Goal: Transaction & Acquisition: Book appointment/travel/reservation

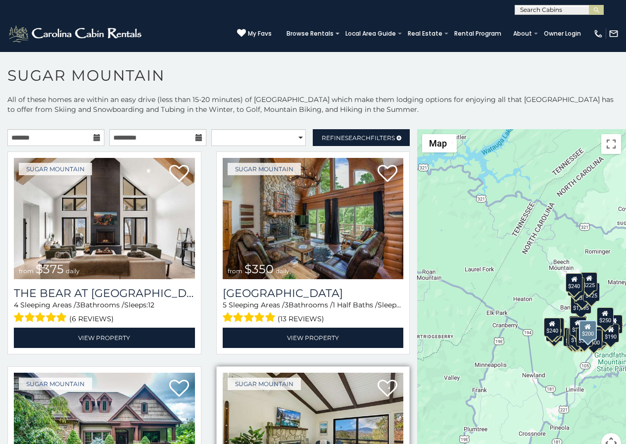
scroll to position [62, 0]
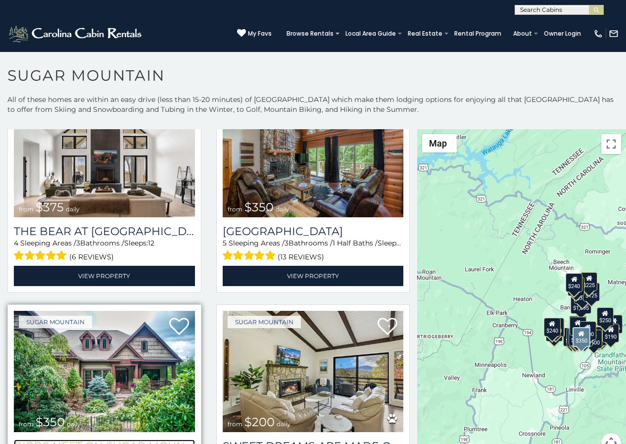
click at [48, 441] on h3 "Birds Nest On Sugar Mountain" at bounding box center [104, 445] width 181 height 13
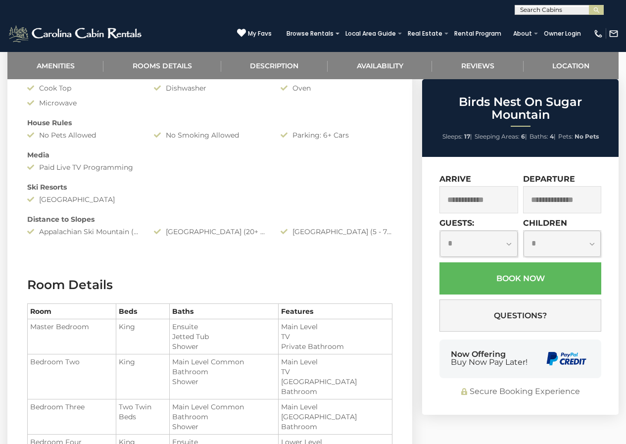
scroll to position [676, 0]
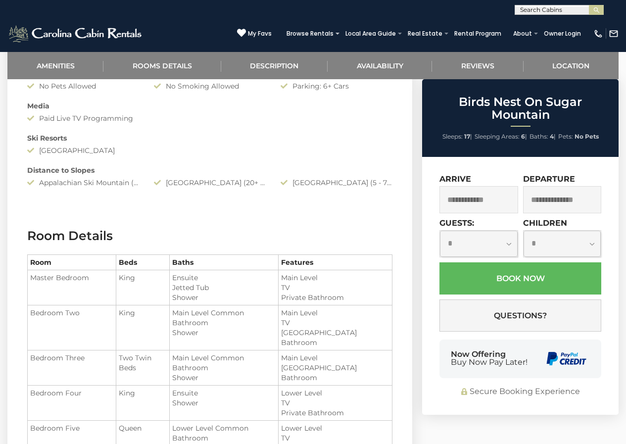
click at [455, 339] on div "Now Offering Buy Now Pay Later!" at bounding box center [520, 358] width 162 height 39
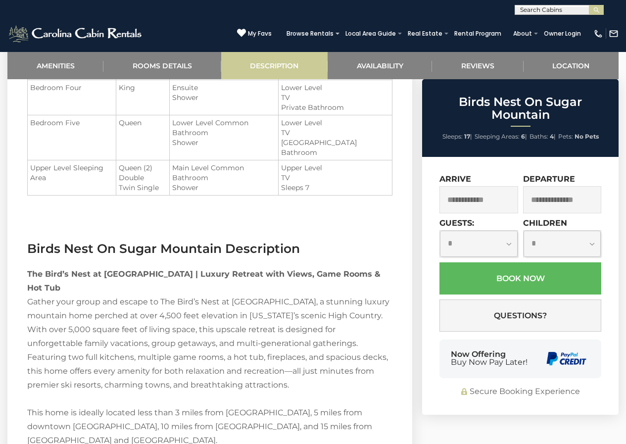
scroll to position [984, 0]
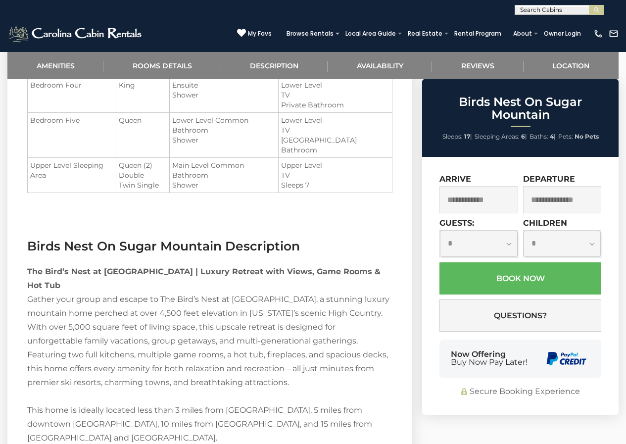
click at [539, 356] on div "Now Offering Buy Now Pay Later!" at bounding box center [520, 358] width 162 height 39
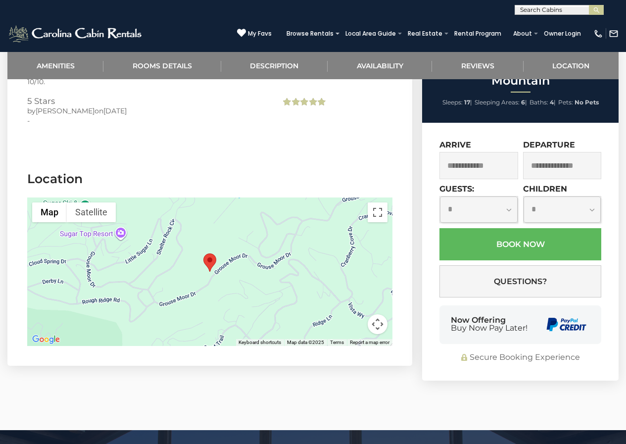
scroll to position [2423, 0]
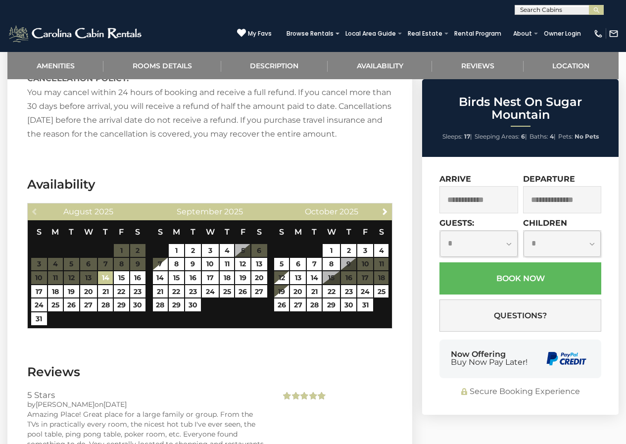
scroll to position [1744, 0]
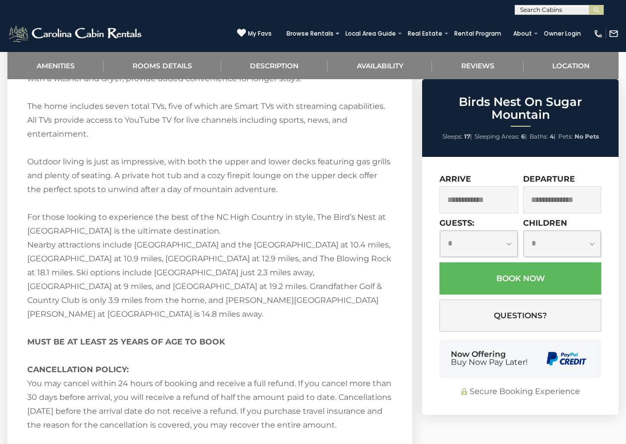
click at [448, 7] on div "**********" at bounding box center [313, 7] width 626 height 15
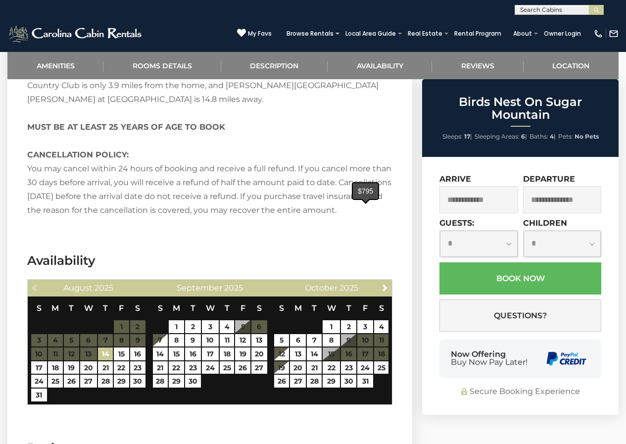
scroll to position [1962, 0]
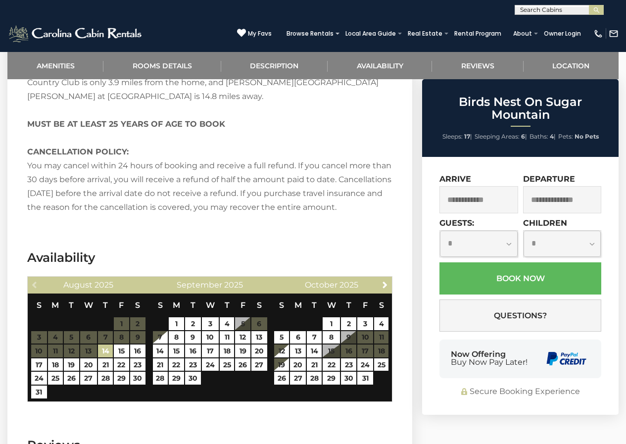
click at [538, 7] on input "text" at bounding box center [558, 12] width 87 height 10
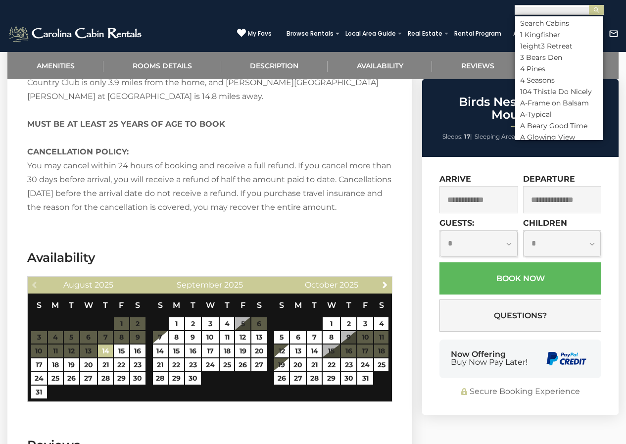
click at [424, 306] on div "**********" at bounding box center [520, 286] width 196 height 258
